Goal: Task Accomplishment & Management: Use online tool/utility

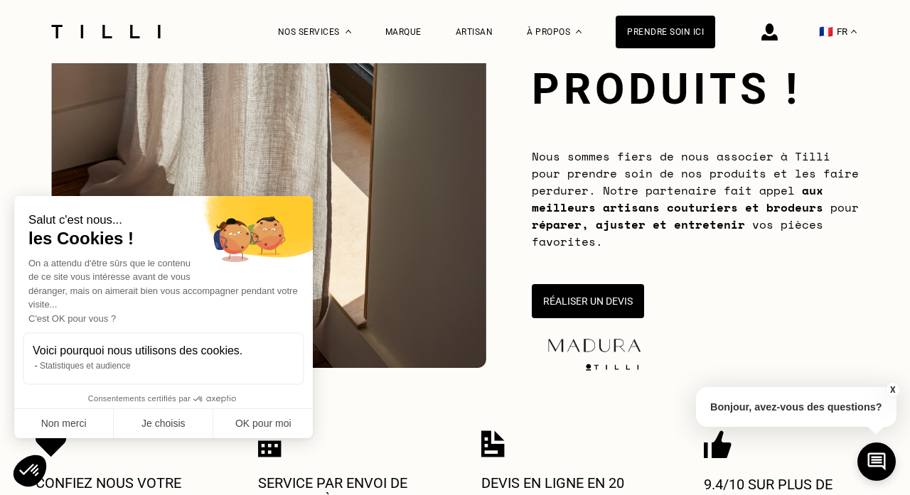
scroll to position [200, 0]
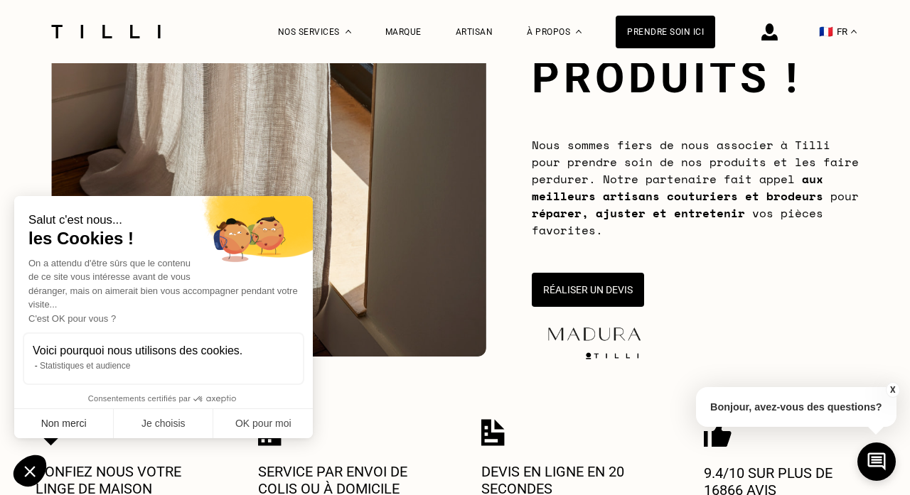
click at [78, 428] on button "Non merci" at bounding box center [64, 424] width 100 height 30
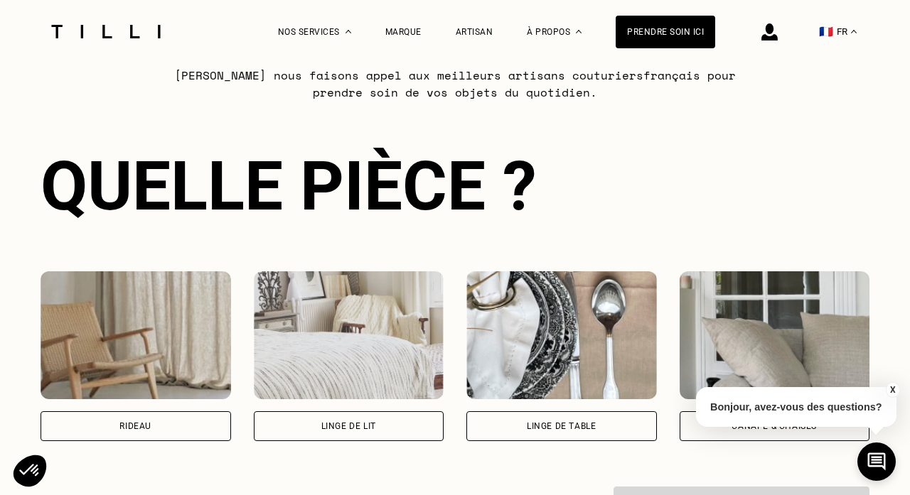
scroll to position [854, 0]
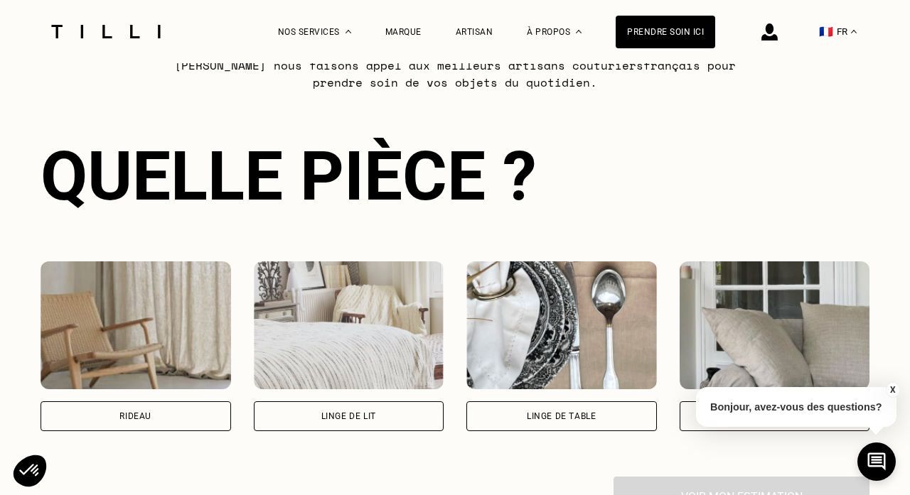
click at [146, 418] on div "Rideau" at bounding box center [135, 416] width 32 height 9
select select "FR"
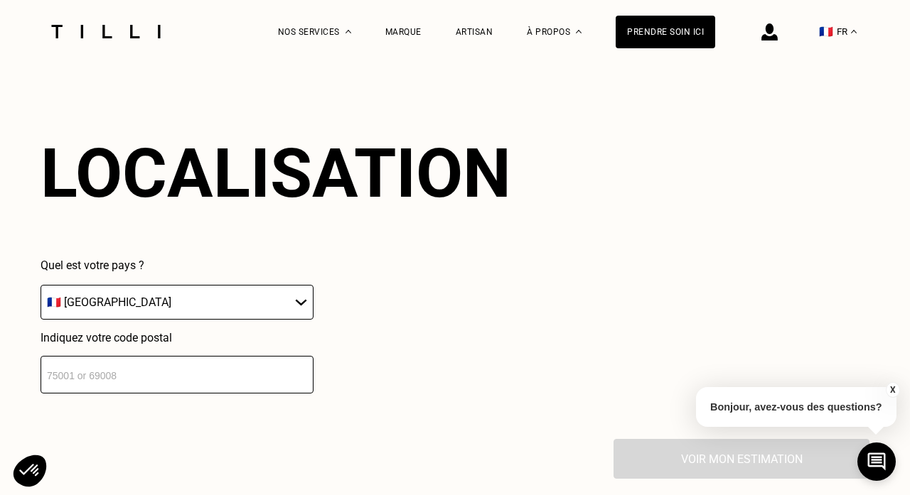
scroll to position [1254, 0]
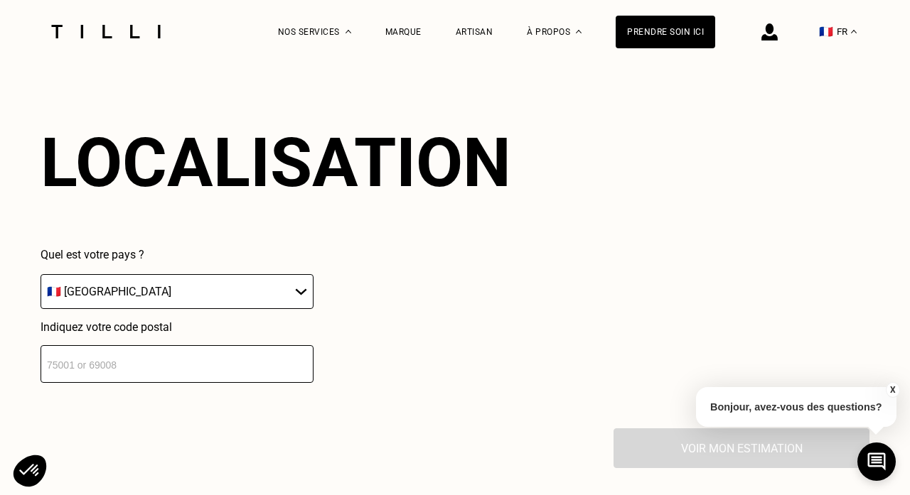
click at [137, 377] on input "number" at bounding box center [177, 364] width 273 height 38
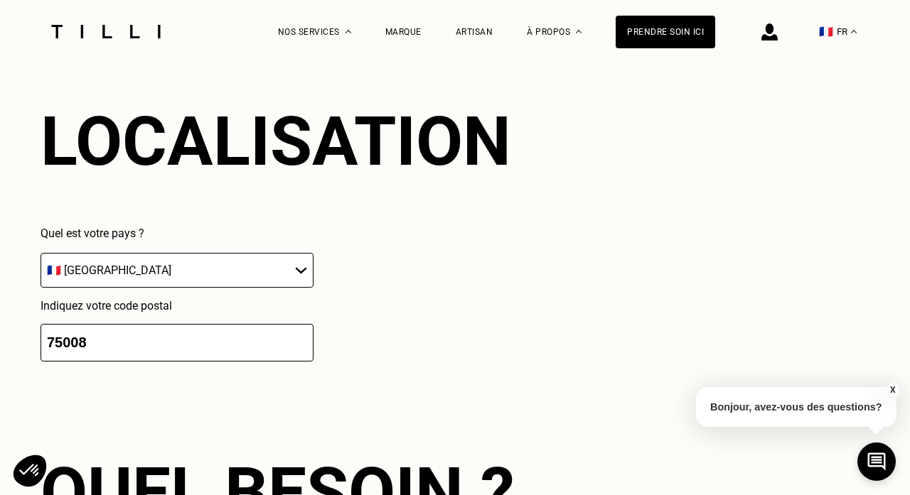
scroll to position [1599, 0]
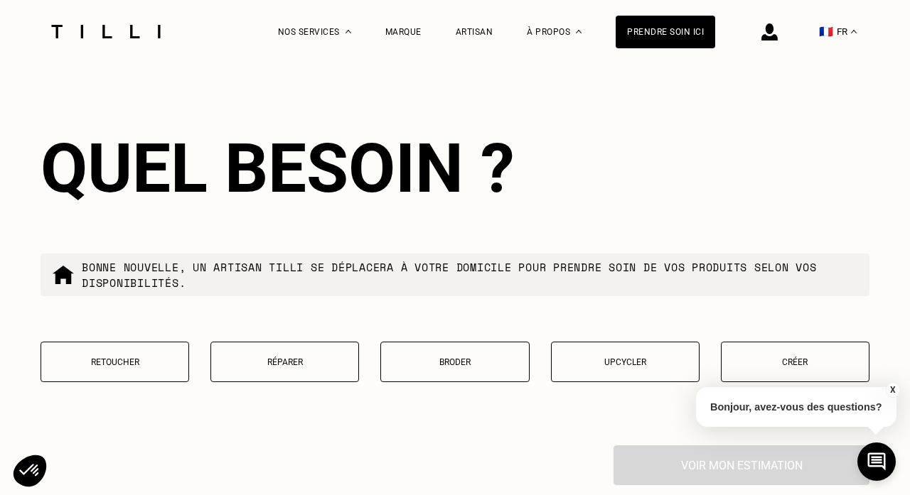
type input "75008"
click at [104, 373] on button "Retoucher" at bounding box center [115, 362] width 149 height 41
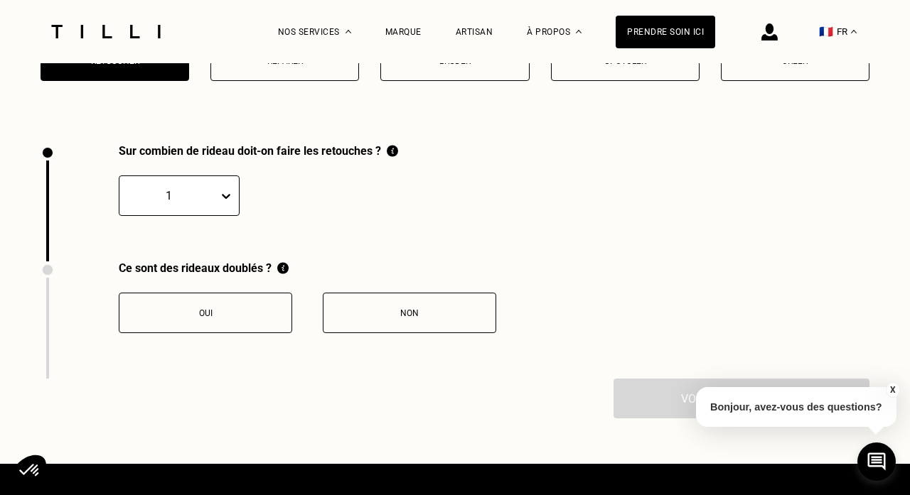
scroll to position [1962, 0]
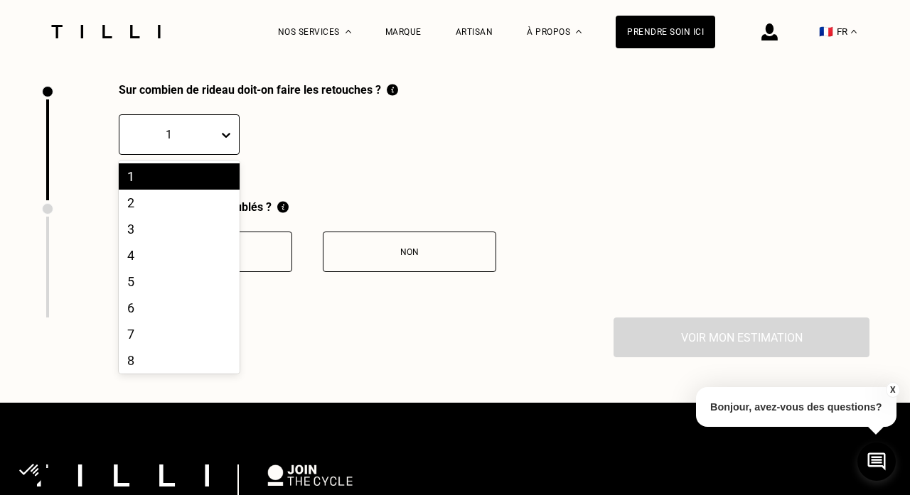
click at [223, 142] on icon at bounding box center [226, 135] width 14 height 14
click at [174, 362] on div "8" at bounding box center [179, 361] width 121 height 26
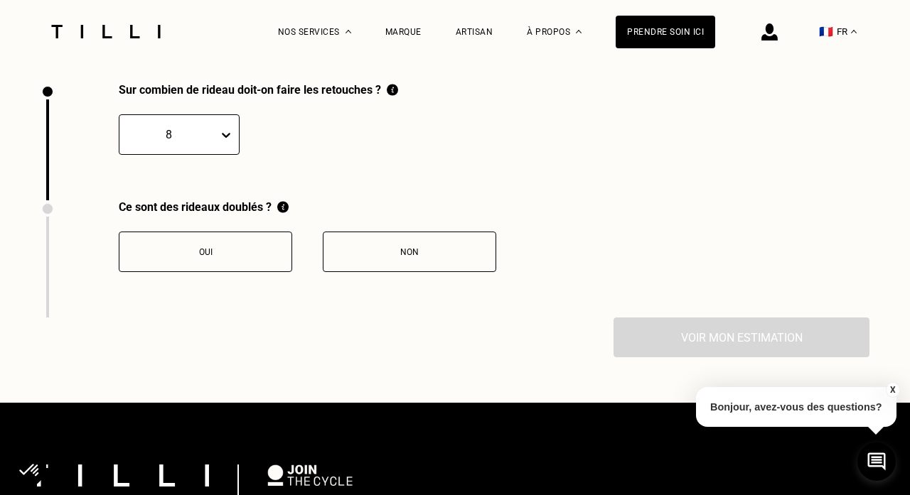
click at [388, 264] on button "Non" at bounding box center [409, 252] width 173 height 41
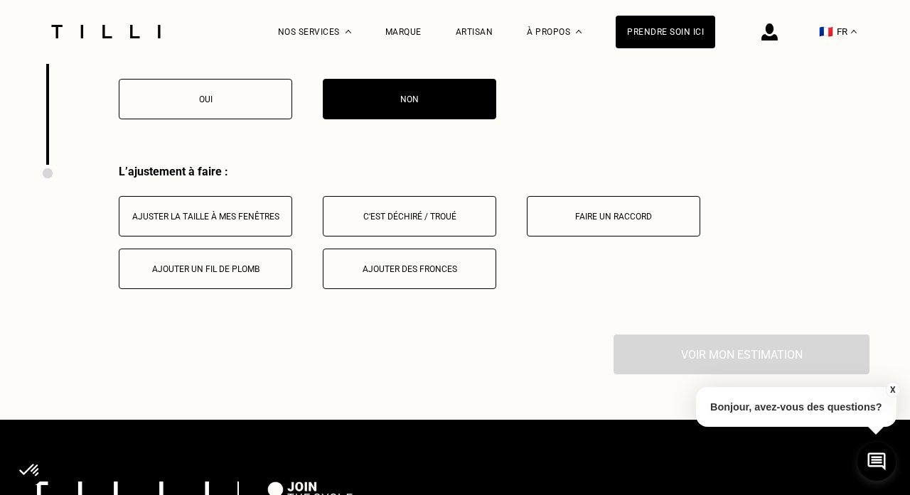
scroll to position [2108, 0]
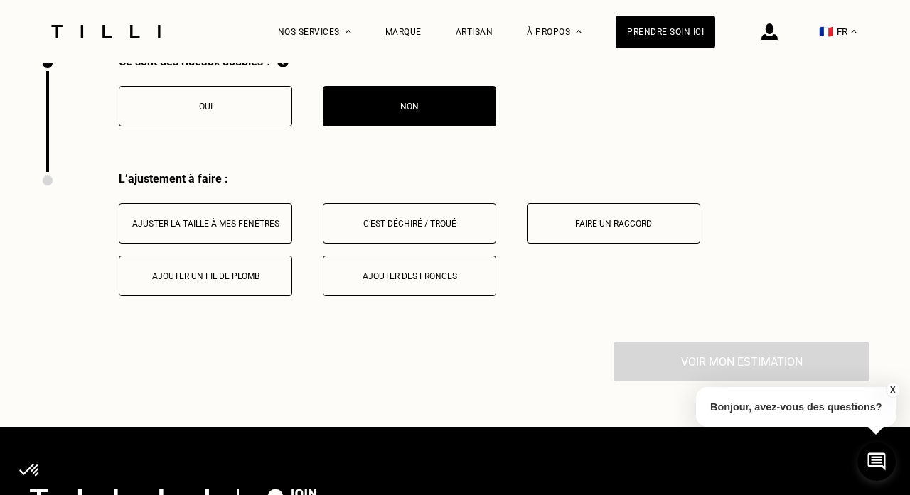
click at [231, 225] on div "Ajuster la taille à mes fenêtres" at bounding box center [206, 224] width 158 height 10
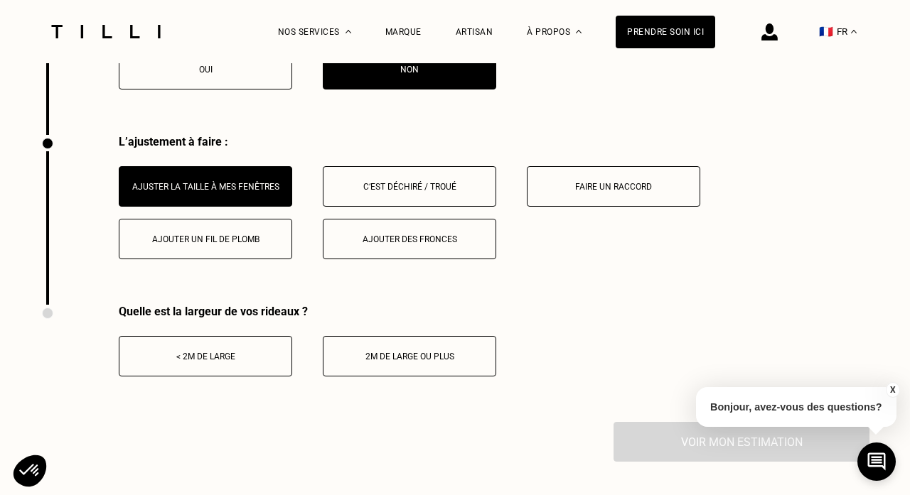
scroll to position [2145, 0]
click at [217, 358] on div "< 2m de large" at bounding box center [206, 356] width 158 height 10
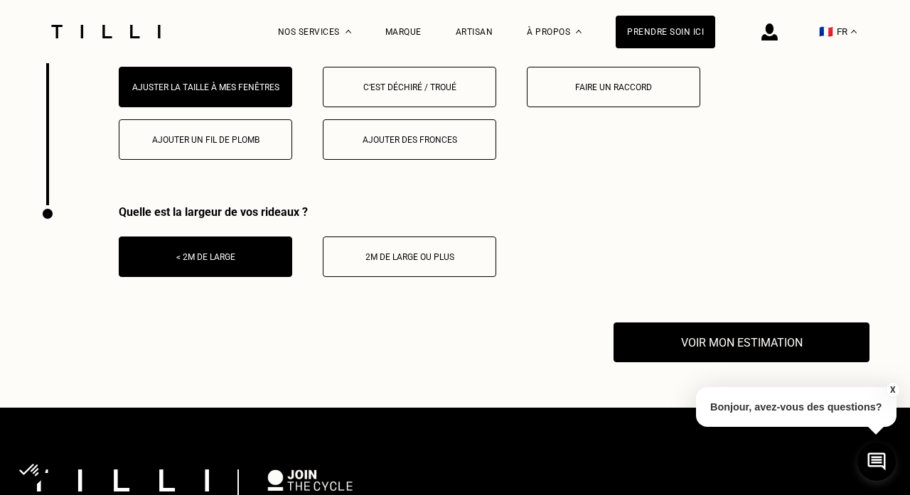
scroll to position [2260, 0]
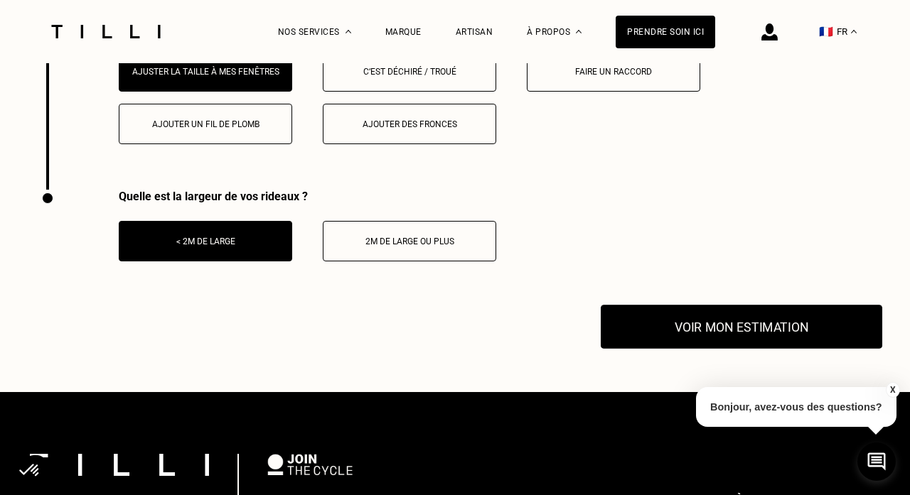
click at [664, 329] on button "Voir mon estimation" at bounding box center [742, 327] width 282 height 44
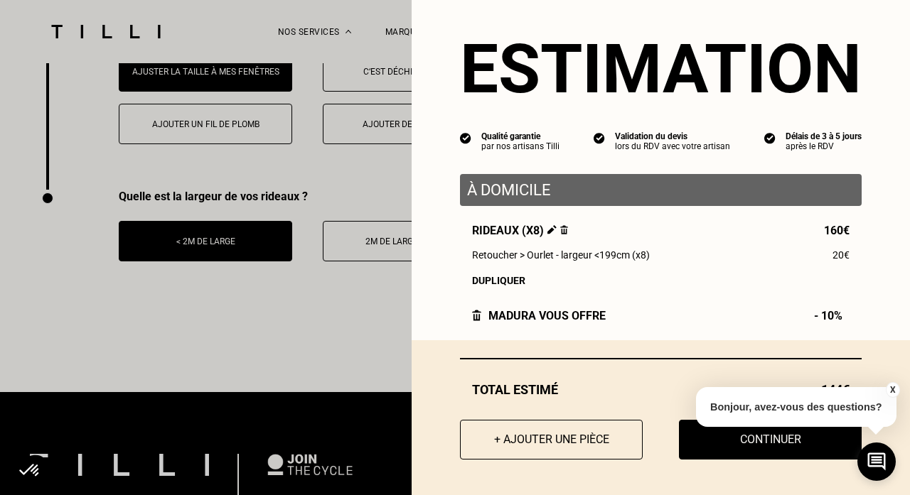
scroll to position [16, 0]
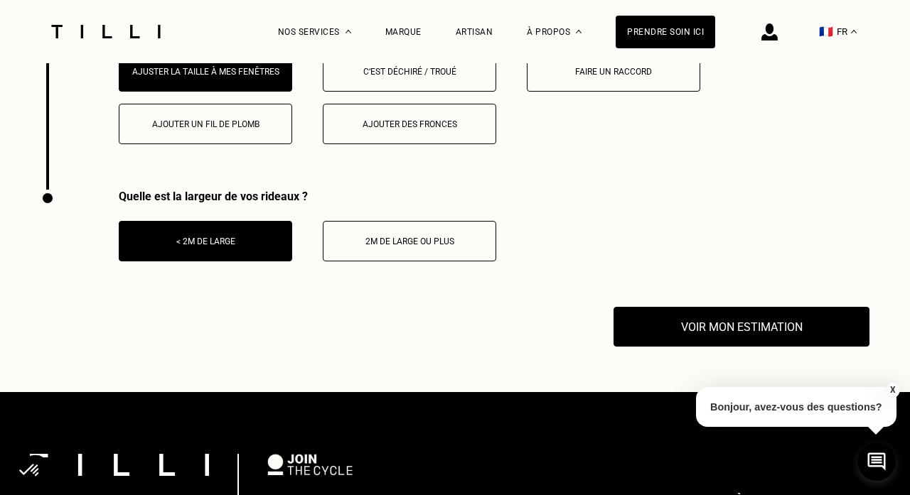
click at [890, 388] on button "X" at bounding box center [892, 390] width 14 height 16
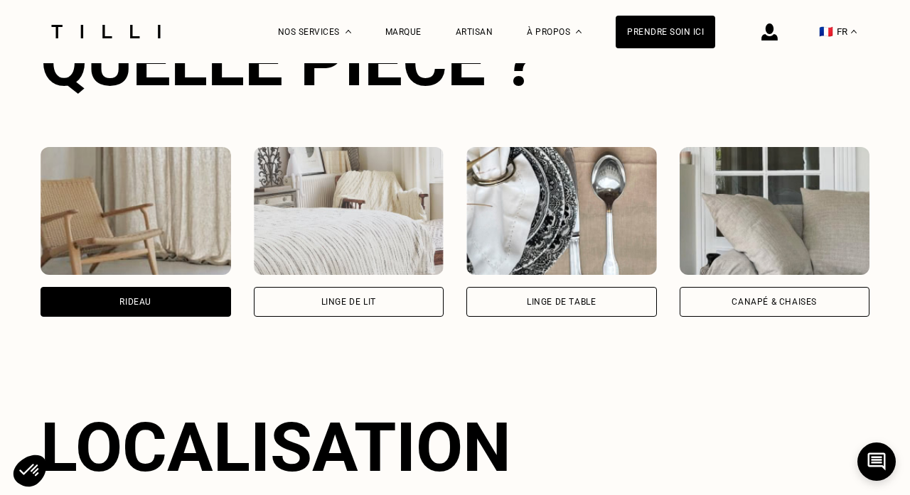
scroll to position [1024, 0]
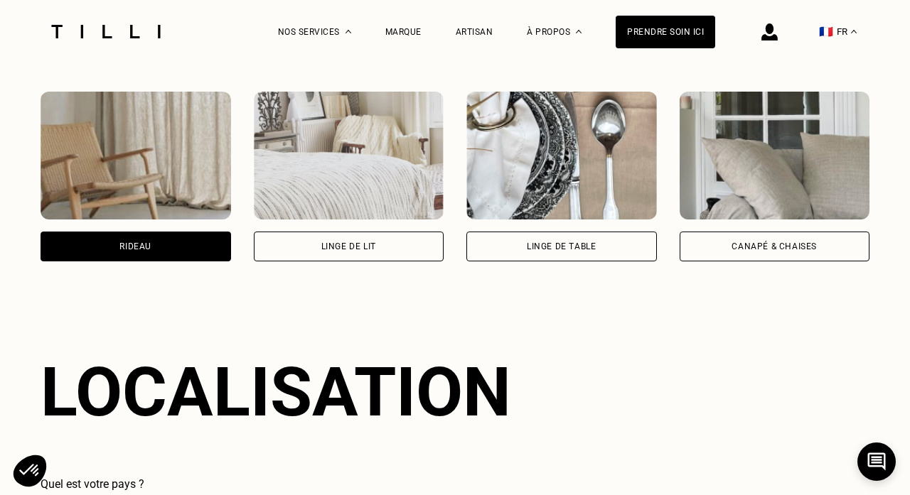
click at [144, 241] on div "Rideau" at bounding box center [136, 247] width 191 height 30
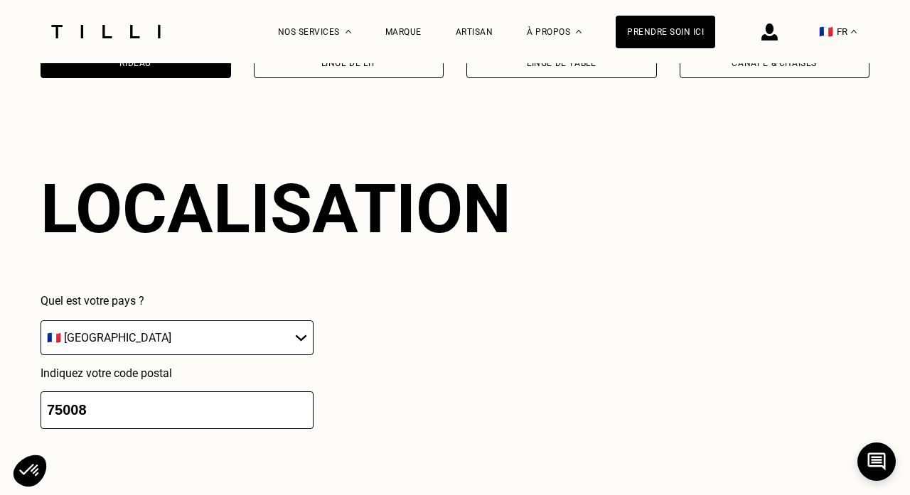
scroll to position [1243, 0]
